Goal: Task Accomplishment & Management: Manage account settings

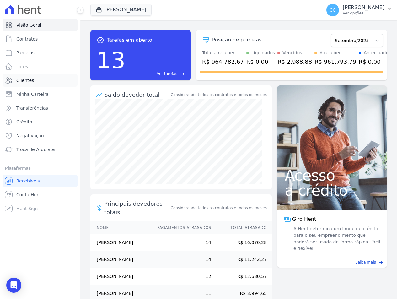
click at [17, 78] on span "Clientes" at bounding box center [25, 80] width 18 height 6
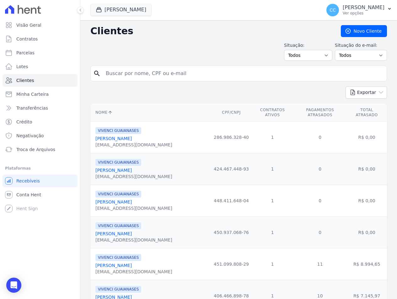
click at [155, 77] on input "search" at bounding box center [243, 73] width 282 height 13
type input "enos"
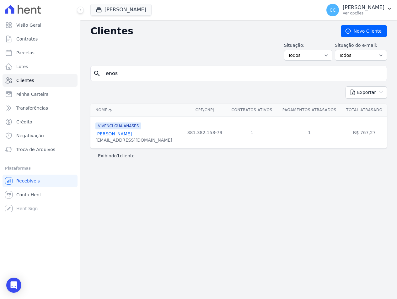
click at [112, 136] on link "Enos Vieira De Souza" at bounding box center [113, 133] width 36 height 5
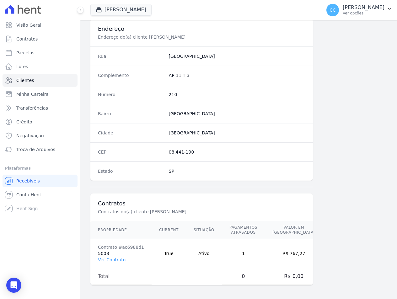
scroll to position [293, 0]
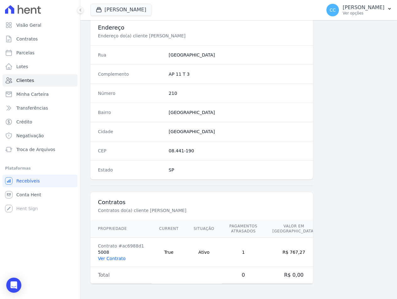
click at [117, 258] on link "Ver Contrato" at bounding box center [112, 258] width 28 height 5
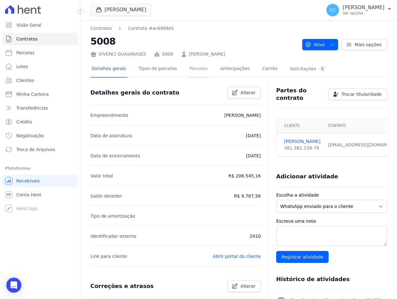
click at [188, 67] on link "Parcelas" at bounding box center [198, 69] width 21 height 17
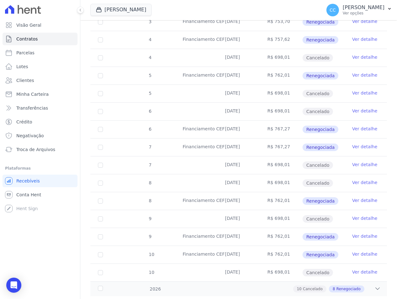
scroll to position [295, 0]
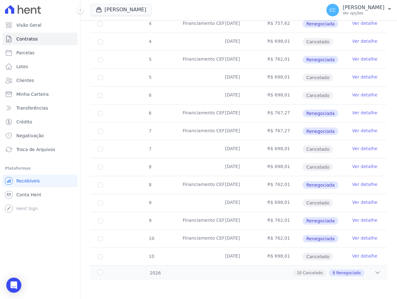
click at [359, 94] on link "Ver detalhe" at bounding box center [364, 95] width 25 height 6
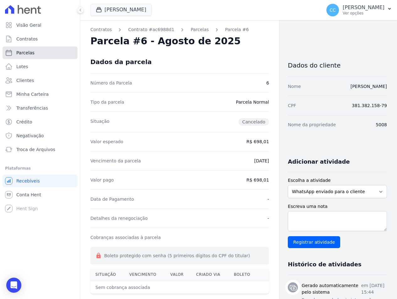
click at [40, 54] on link "Parcelas" at bounding box center [40, 52] width 75 height 13
select select
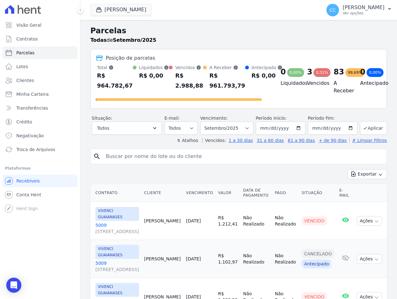
click at [145, 153] on input "search" at bounding box center [243, 156] width 282 height 13
type input "enos"
select select
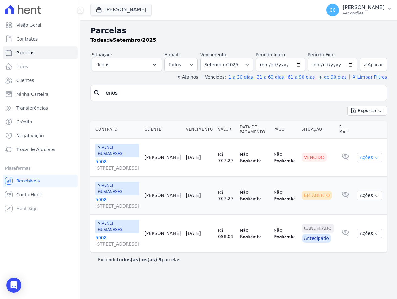
click at [372, 155] on button "Ações" at bounding box center [369, 157] width 25 height 10
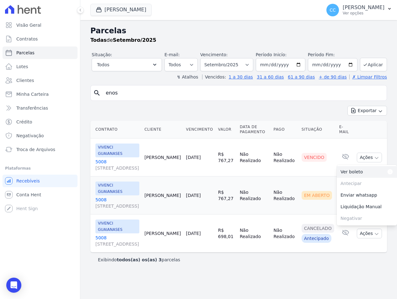
click at [356, 173] on link "Ver boleto Para visualizar o boleto digite os 5 primeiros dígitos do seu CPF" at bounding box center [366, 172] width 60 height 12
click at [25, 83] on span "Clientes" at bounding box center [25, 80] width 18 height 6
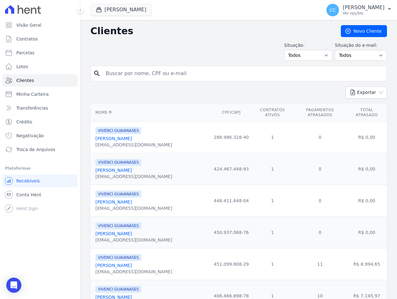
click at [123, 69] on input "search" at bounding box center [243, 73] width 282 height 13
type input "enos"
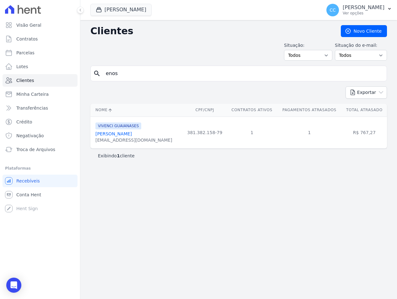
click at [115, 137] on div "Enos Vieira De Souza" at bounding box center [133, 133] width 77 height 6
click at [114, 134] on link "Enos Vieira De Souza" at bounding box center [113, 133] width 36 height 5
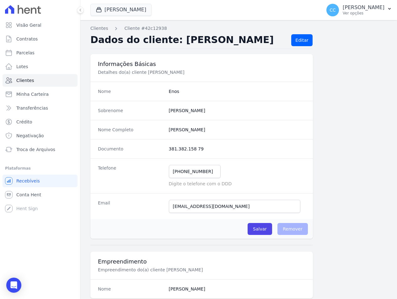
click at [35, 84] on link "Clientes" at bounding box center [40, 80] width 75 height 13
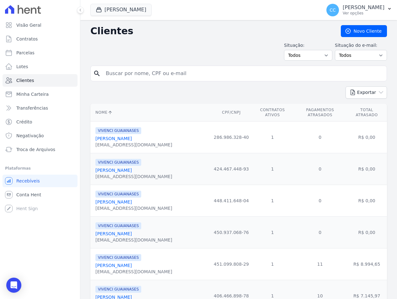
click at [246, 50] on div "Situação: Todos Adimplentes Inadimplentes Situação do e-mail: Todos Confirmado …" at bounding box center [238, 51] width 296 height 18
click at [186, 46] on div "Situação: Todos Adimplentes Inadimplentes Situação do e-mail: Todos Confirmado …" at bounding box center [238, 51] width 296 height 18
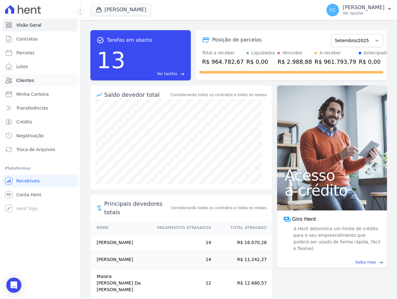
click at [25, 80] on span "Clientes" at bounding box center [25, 80] width 18 height 6
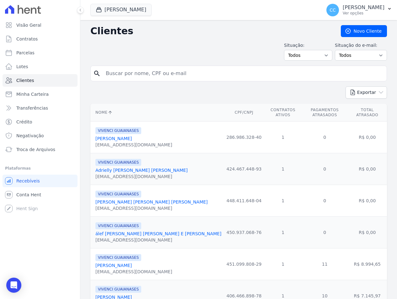
click at [121, 75] on input "search" at bounding box center [243, 73] width 282 height 13
type input "gabrielly"
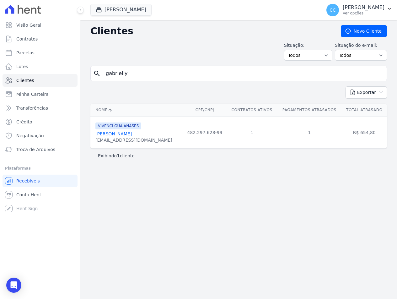
click at [132, 135] on link "Gabrielly Gonçalves Messias" at bounding box center [113, 133] width 36 height 5
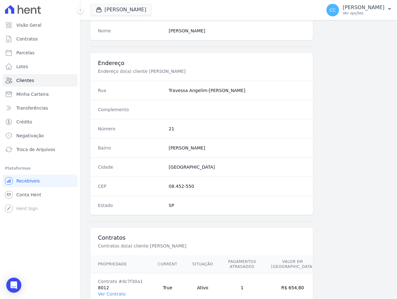
scroll to position [282, 0]
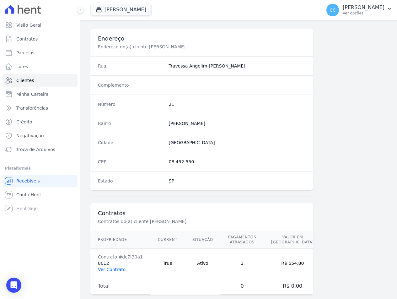
click at [114, 268] on link "Ver Contrato" at bounding box center [112, 269] width 28 height 5
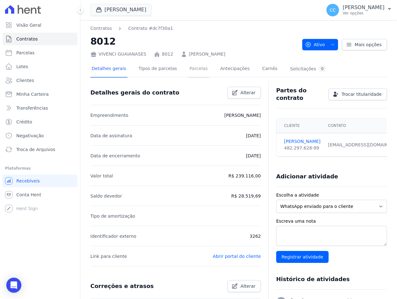
click at [196, 66] on link "Parcelas" at bounding box center [198, 69] width 21 height 17
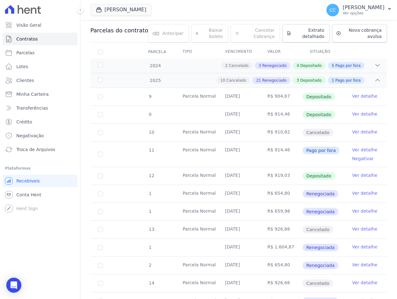
scroll to position [2, 0]
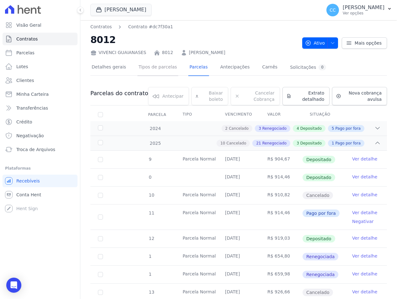
click at [137, 69] on link "Tipos de parcelas" at bounding box center [157, 67] width 41 height 17
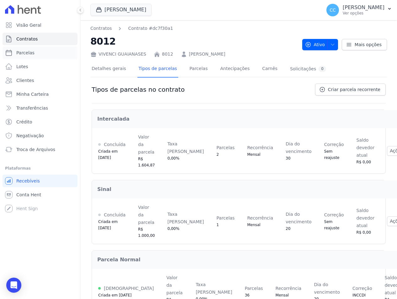
click at [23, 50] on span "Parcelas" at bounding box center [25, 53] width 18 height 6
select select
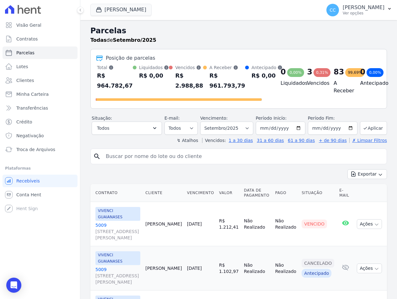
drag, startPoint x: 163, startPoint y: 156, endPoint x: 114, endPoint y: 136, distance: 52.5
click at [163, 156] on input "search" at bounding box center [243, 156] width 282 height 13
type input "gabrielly"
select select
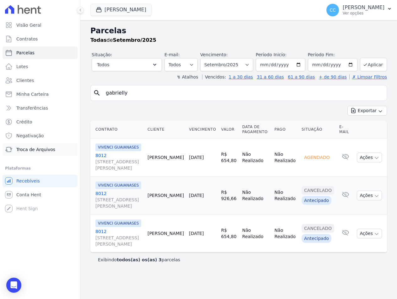
click at [29, 146] on span "Troca de Arquivos" at bounding box center [35, 149] width 39 height 6
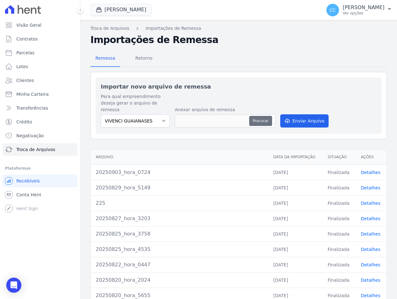
click at [254, 116] on button "Procurar" at bounding box center [260, 121] width 23 height 10
type input "20250903_hora_4655"
click at [291, 115] on button "Enviar Arquivo" at bounding box center [304, 120] width 48 height 13
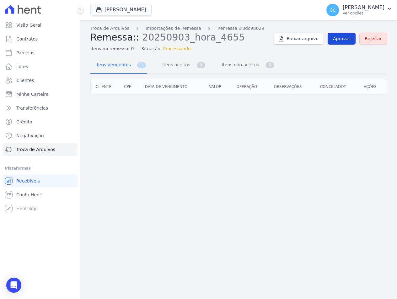
click at [344, 39] on span "Aprovar" at bounding box center [341, 38] width 17 height 6
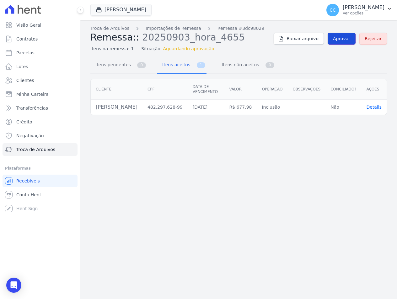
click at [348, 37] on span "Aprovar" at bounding box center [341, 38] width 17 height 6
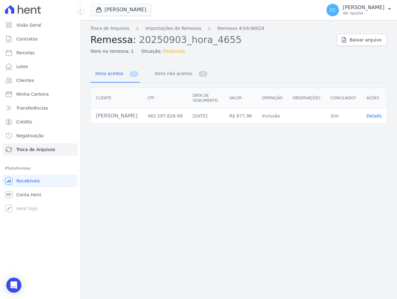
click at [290, 229] on div "Troca de Arquivos Importações de Remessa Remessa #3dc98029 Remessa: 20250903_ho…" at bounding box center [238, 159] width 316 height 278
click at [219, 263] on div "Troca de Arquivos Importações de Remessa Remessa #3dc98029 Remessa: 20250903_ho…" at bounding box center [238, 159] width 316 height 278
click at [265, 230] on div "Troca de Arquivos Importações de Remessa Remessa #3dc98029 Remessa: 20250903_ho…" at bounding box center [238, 159] width 316 height 278
click at [56, 149] on link "Troca de Arquivos" at bounding box center [40, 149] width 75 height 13
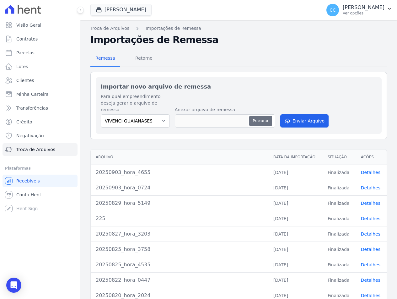
click at [262, 116] on button "Procurar" at bounding box center [260, 121] width 23 height 10
type input "20250903_hora_4857"
click at [293, 115] on button "Enviar Arquivo" at bounding box center [304, 120] width 48 height 13
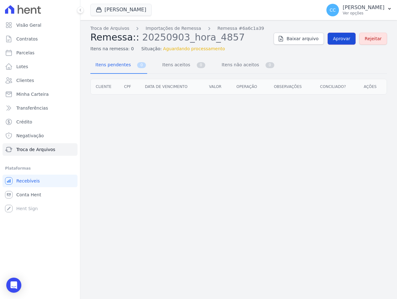
click at [344, 39] on span "Aprovar" at bounding box center [341, 38] width 17 height 6
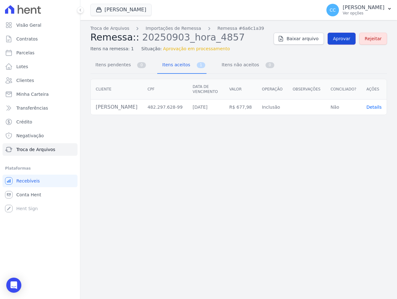
click at [345, 37] on span "Aprovar" at bounding box center [341, 38] width 17 height 6
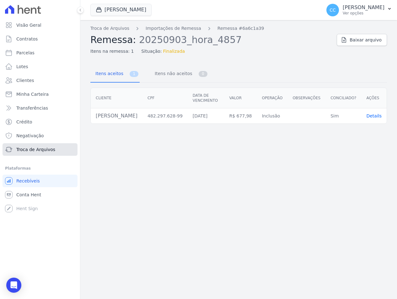
click at [45, 148] on span "Troca de Arquivos" at bounding box center [35, 149] width 39 height 6
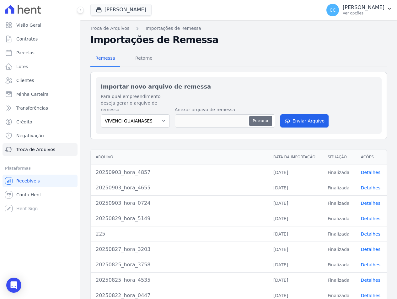
click at [262, 117] on button "Procurar" at bounding box center [260, 121] width 23 height 10
type input "20250903_hora_5012"
click at [299, 114] on button "Enviar Arquivo" at bounding box center [304, 120] width 48 height 13
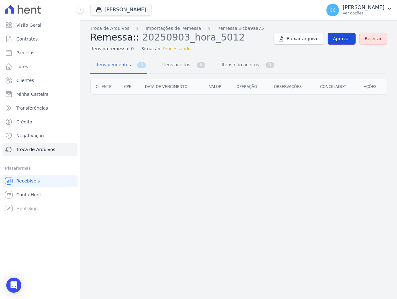
click at [344, 38] on span "Aprovar" at bounding box center [341, 38] width 17 height 6
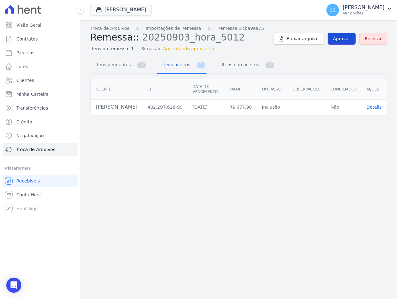
click at [338, 40] on span "Aprovar" at bounding box center [341, 38] width 17 height 6
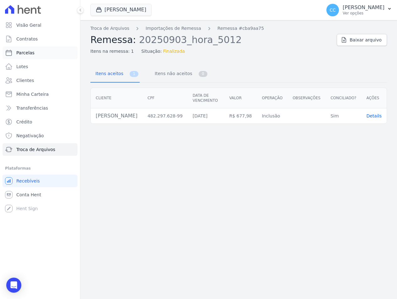
click at [42, 49] on link "Parcelas" at bounding box center [40, 52] width 75 height 13
select select
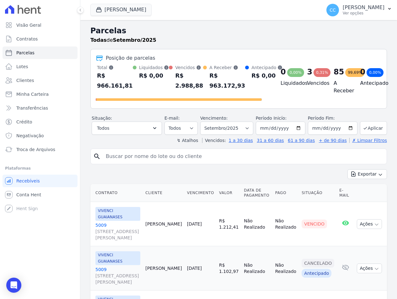
click at [190, 161] on input "search" at bounding box center [243, 156] width 282 height 13
type input "gabrielly"
select select
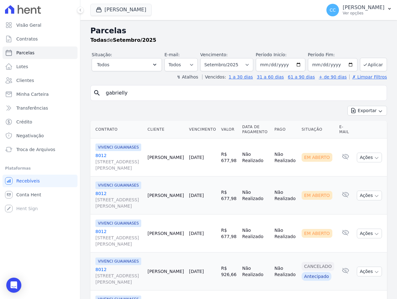
scroll to position [49, 0]
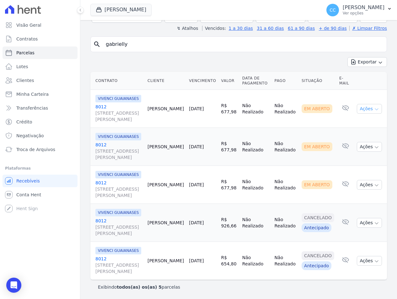
click at [367, 108] on button "Ações" at bounding box center [369, 109] width 25 height 10
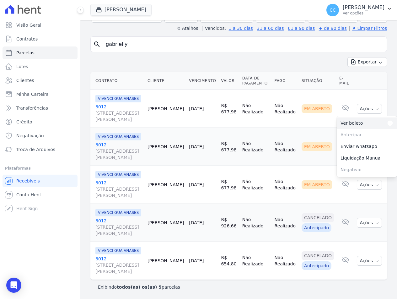
click at [340, 128] on link "Ver boleto Para visualizar o boleto digite os 5 primeiros dígitos do seu CPF" at bounding box center [366, 123] width 60 height 12
click at [328, 72] on th "Situação" at bounding box center [318, 81] width 38 height 18
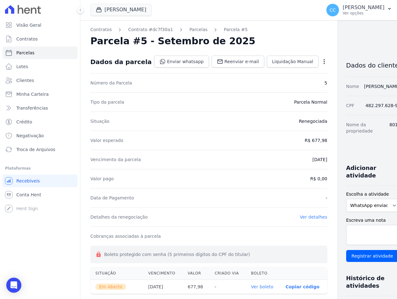
click at [321, 60] on icon "button" at bounding box center [324, 61] width 6 height 6
click at [269, 71] on link "Alterar" at bounding box center [296, 69] width 55 height 11
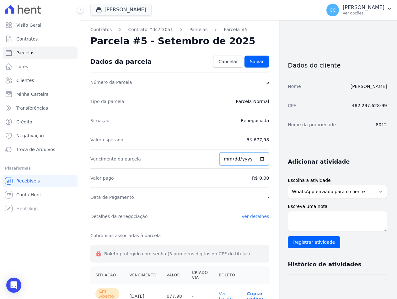
click at [227, 156] on input "2025-09-10" at bounding box center [244, 158] width 50 height 13
type input "2025-09-19"
click at [247, 60] on link "Salvar" at bounding box center [256, 61] width 24 height 12
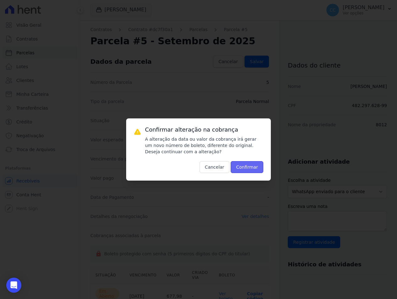
click at [249, 165] on button "Confirmar" at bounding box center [246, 167] width 33 height 12
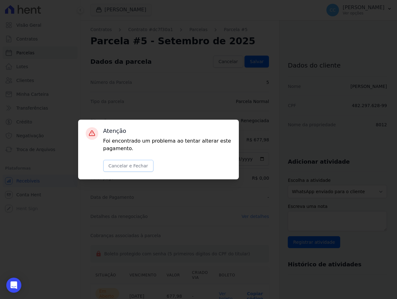
click at [133, 163] on button "Cancelar e Fechar" at bounding box center [128, 166] width 50 height 12
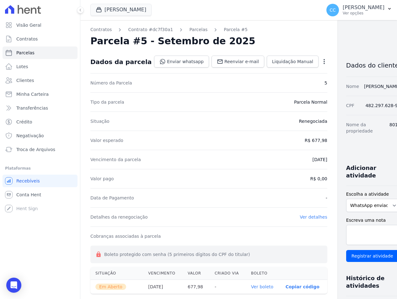
click at [321, 61] on icon "button" at bounding box center [324, 61] width 6 height 6
click at [279, 71] on link "Alterar" at bounding box center [296, 69] width 55 height 11
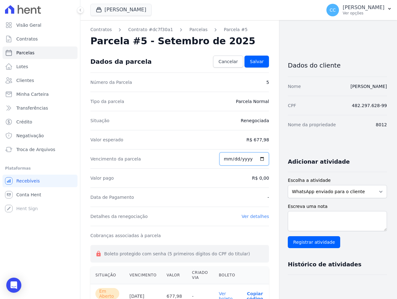
click at [259, 158] on input "2025-09-10" at bounding box center [244, 158] width 50 height 13
type input "2025-09-19"
click at [256, 61] on span "Salvar" at bounding box center [257, 61] width 14 height 6
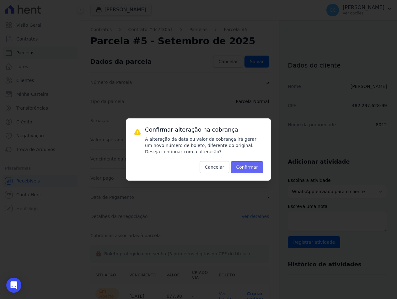
click at [241, 166] on button "Confirmar" at bounding box center [246, 167] width 33 height 12
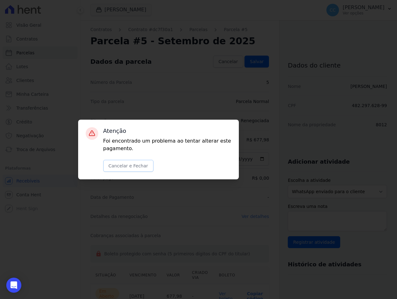
click at [126, 165] on button "Cancelar e Fechar" at bounding box center [128, 166] width 50 height 12
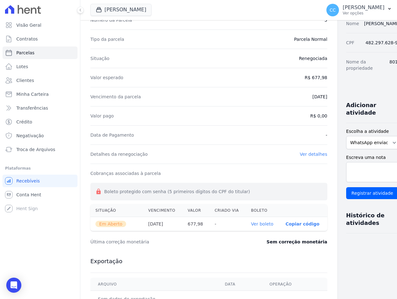
scroll to position [125, 0]
